Goal: Find specific page/section: Find specific page/section

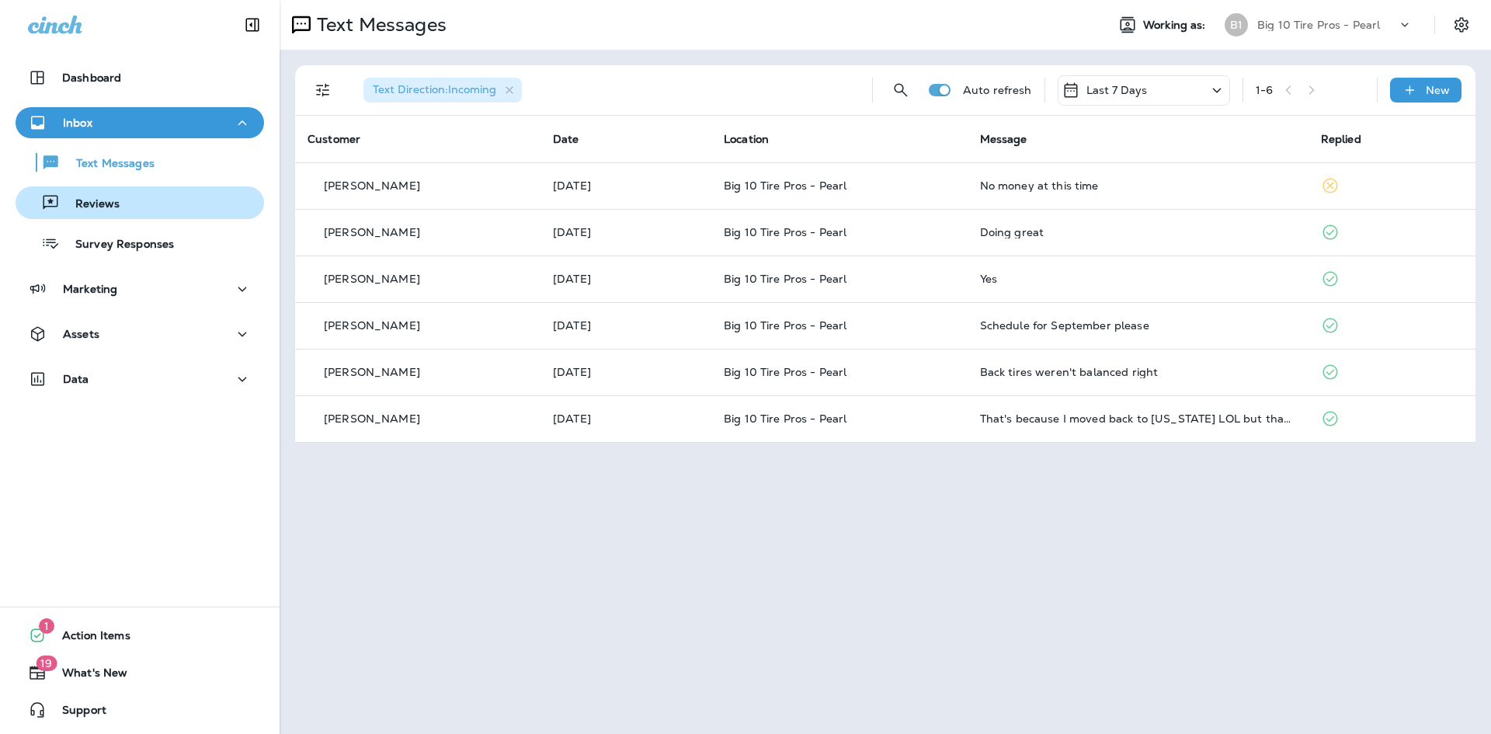
click at [102, 211] on p "Reviews" at bounding box center [90, 204] width 60 height 15
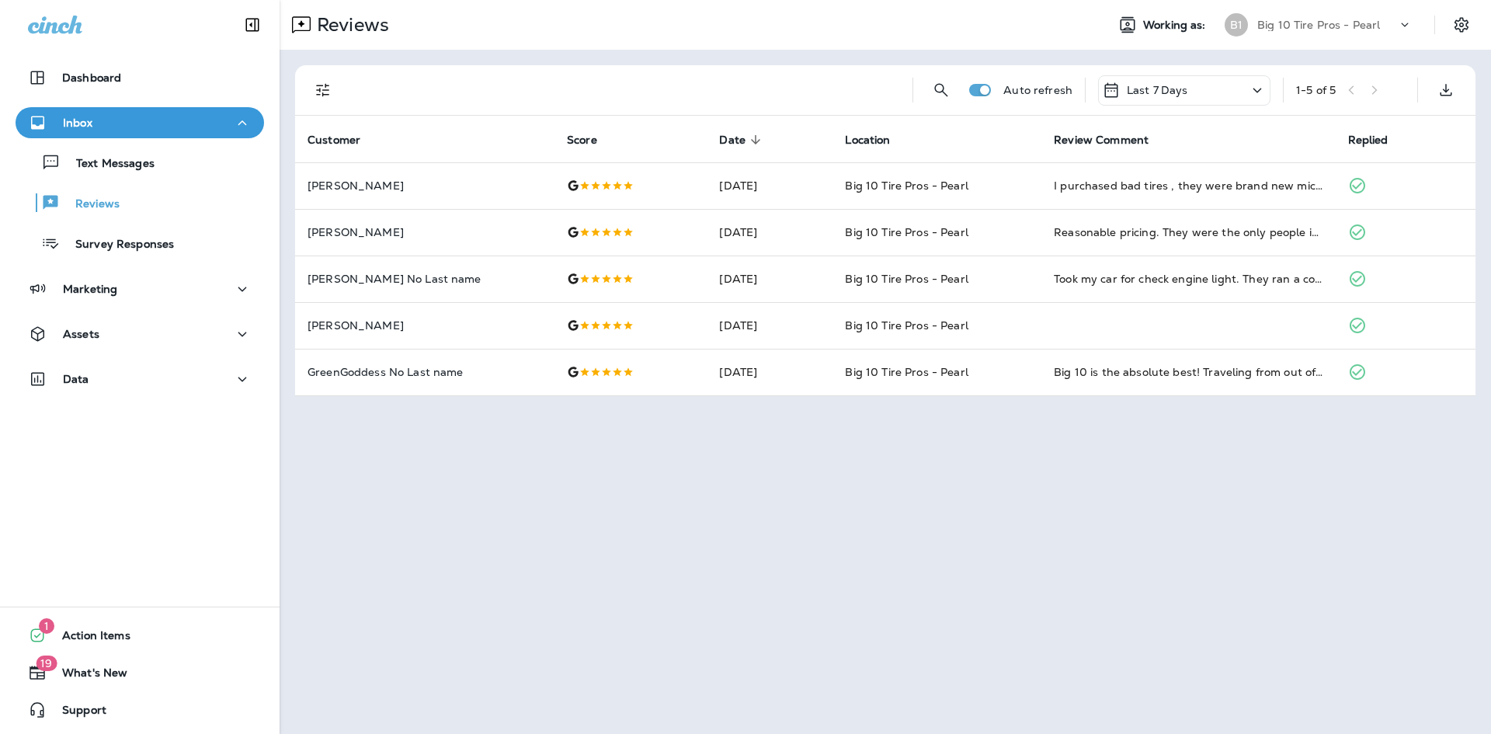
click at [107, 127] on div "Inbox" at bounding box center [140, 122] width 224 height 19
click at [82, 127] on p "Inbox" at bounding box center [78, 122] width 30 height 12
click at [91, 167] on p "Text Messages" at bounding box center [108, 164] width 94 height 15
